Goal: Find specific page/section: Find specific page/section

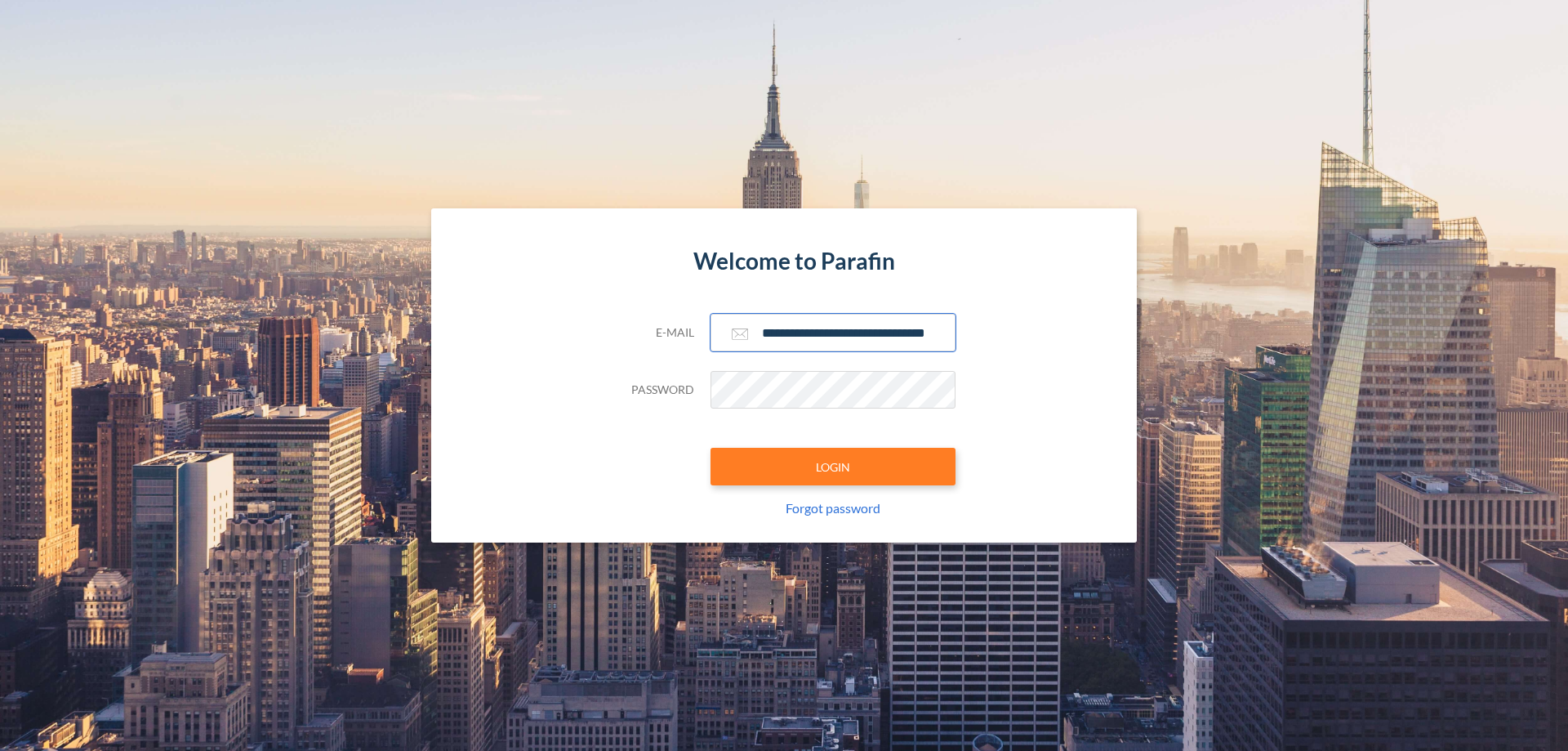
type input "**********"
click at [833, 466] on button "LOGIN" at bounding box center [833, 466] width 245 height 37
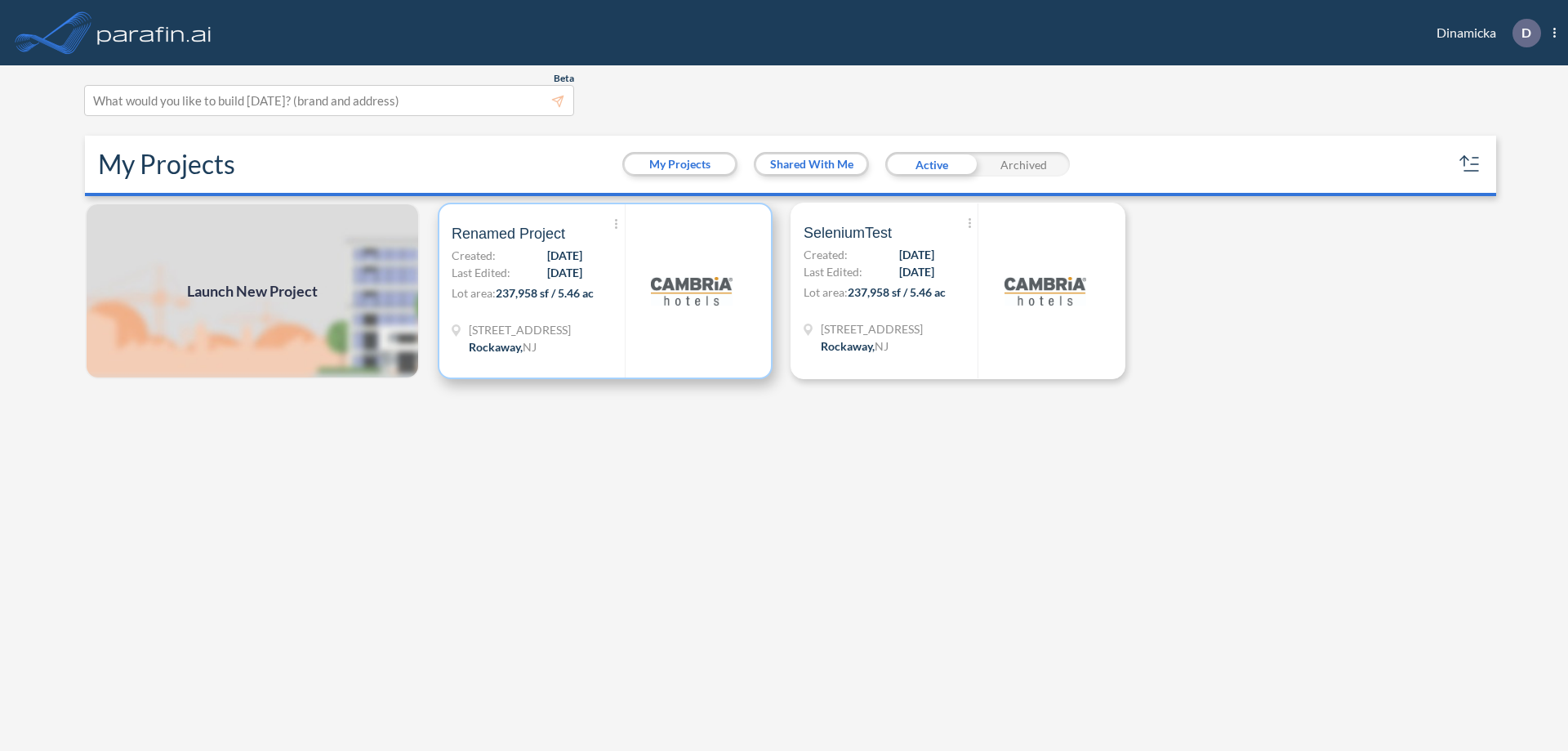
scroll to position [4, 0]
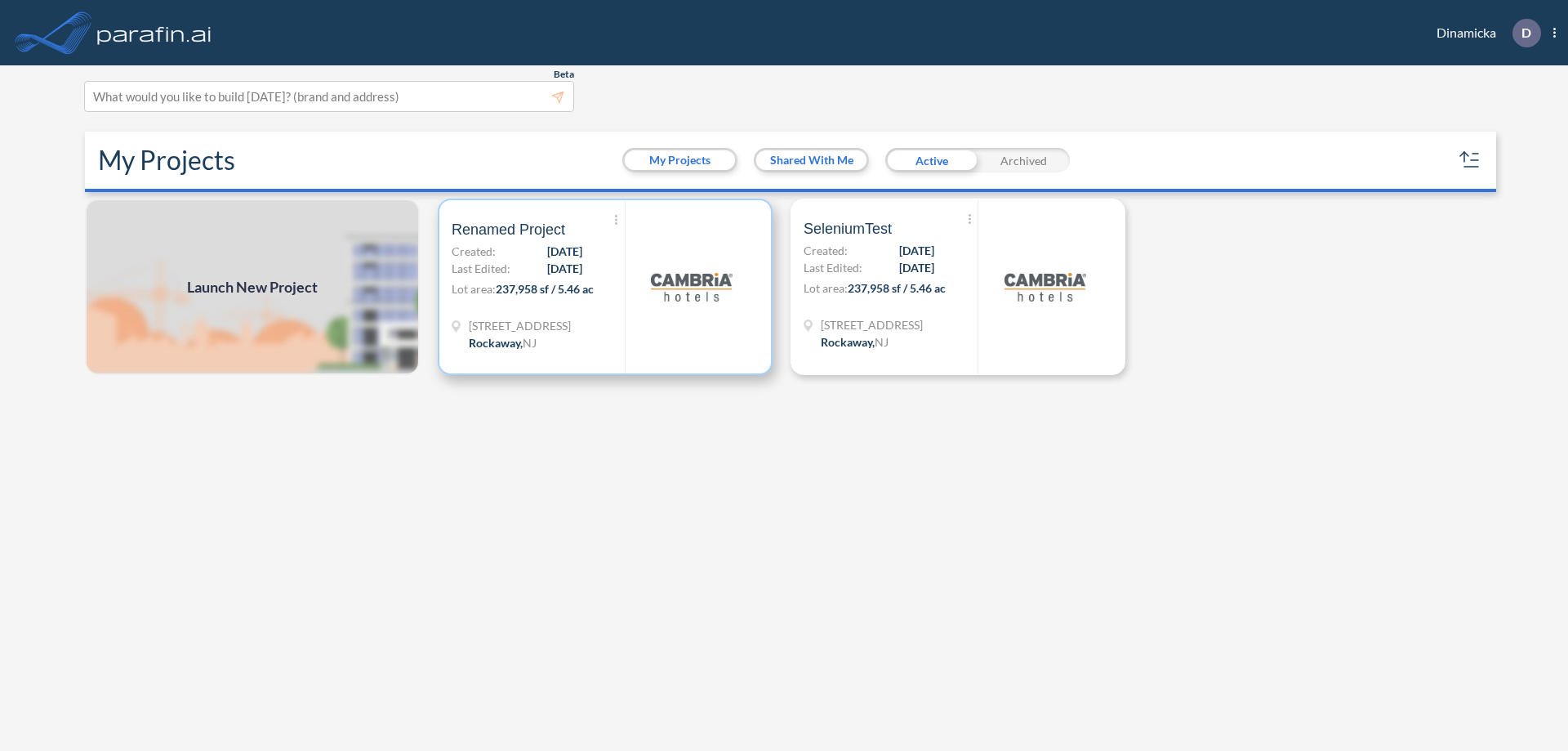
click at [605, 287] on p "Lot area: 237,958 sf / 5.46 ac" at bounding box center [539, 292] width 174 height 23
